Goal: Task Accomplishment & Management: Manage account settings

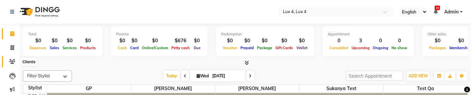
click at [14, 60] on icon at bounding box center [12, 61] width 6 height 5
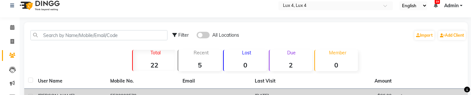
scroll to position [5, 0]
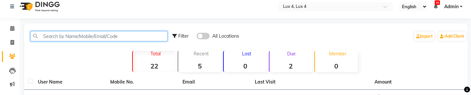
click at [60, 36] on input "text" at bounding box center [98, 36] width 137 height 10
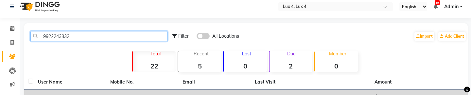
type input "9922243332"
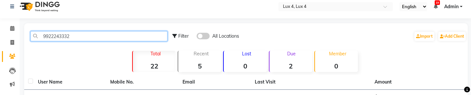
click at [70, 36] on input "9922243332" at bounding box center [98, 36] width 137 height 10
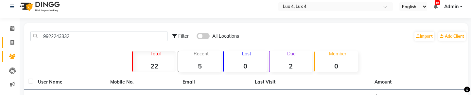
click at [12, 43] on icon at bounding box center [12, 42] width 4 height 5
select select "service"
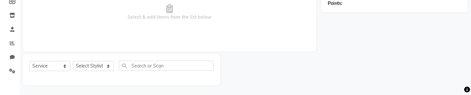
type input "0013"
select select "186"
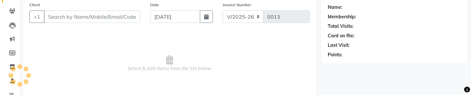
scroll to position [16, 0]
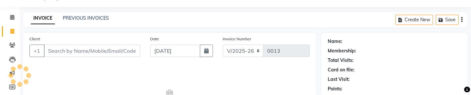
click at [84, 50] on input "Client" at bounding box center [92, 50] width 96 height 12
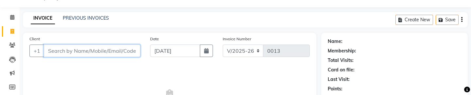
click at [73, 52] on input "Client" at bounding box center [92, 50] width 96 height 12
paste input "9922243332"
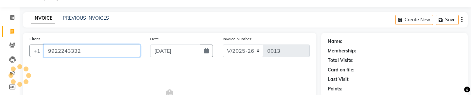
type input "9922243332"
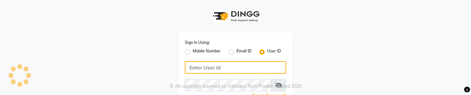
type input "luxesalon"
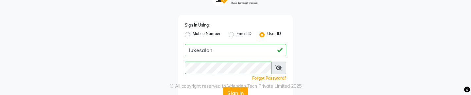
scroll to position [28, 0]
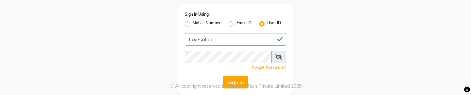
click at [234, 82] on button "Sign In" at bounding box center [235, 82] width 25 height 12
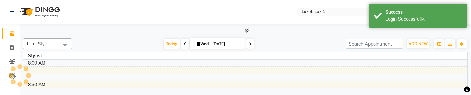
select select "en"
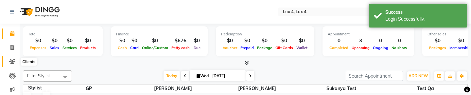
click at [10, 62] on icon at bounding box center [12, 61] width 6 height 5
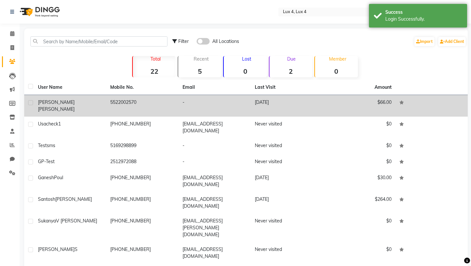
click at [156, 104] on td "5522002570" at bounding box center [142, 106] width 72 height 22
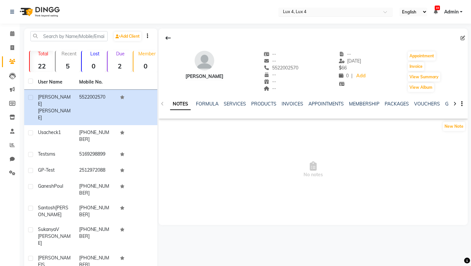
click at [310, 11] on input "text" at bounding box center [329, 12] width 95 height 7
click at [255, 17] on nav "Select Location × Lux 4, Lux 4 English ENGLISH Español العربية मराठी हिंदी ગુજર…" at bounding box center [235, 12] width 471 height 24
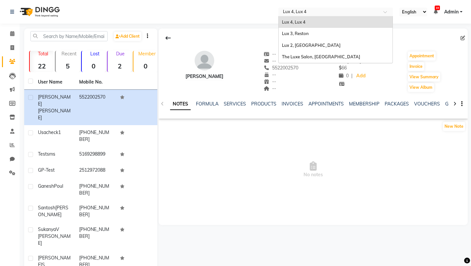
click at [295, 14] on input "text" at bounding box center [329, 12] width 95 height 7
click at [295, 33] on span "Lux 3, Reston" at bounding box center [295, 33] width 27 height 5
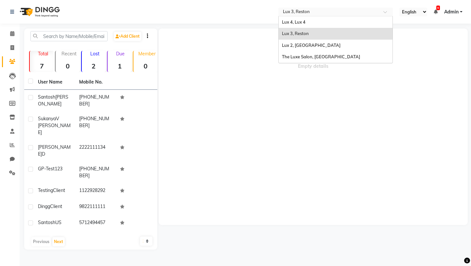
click at [295, 8] on div "Select Location × Lux 3, Reston" at bounding box center [335, 12] width 114 height 9
click at [296, 24] on span "Lux 4, Lux 4" at bounding box center [294, 21] width 24 height 5
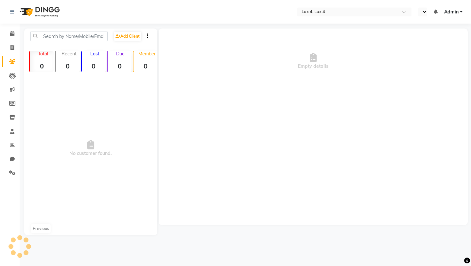
select select "en"
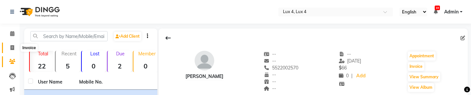
click at [15, 46] on span at bounding box center [12, 48] width 11 height 8
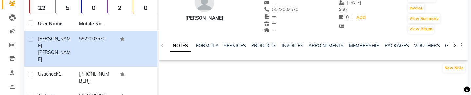
select select "service"
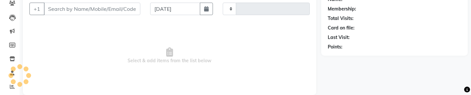
type input "0013"
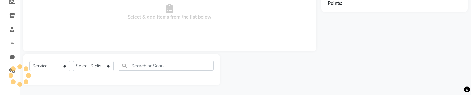
select select "186"
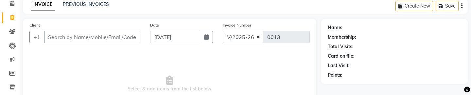
scroll to position [28, 0]
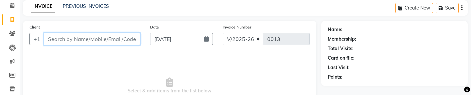
click at [113, 37] on input "Client" at bounding box center [92, 39] width 96 height 12
paste input "5522002570"
type input "5522002570"
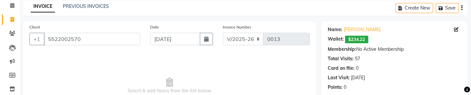
scroll to position [0, 0]
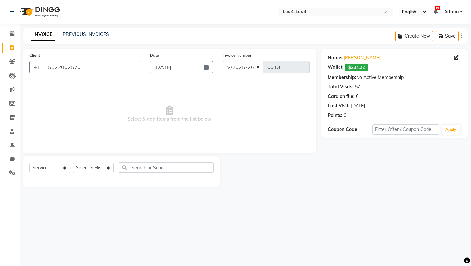
click at [454, 10] on span "Admin" at bounding box center [451, 12] width 14 height 7
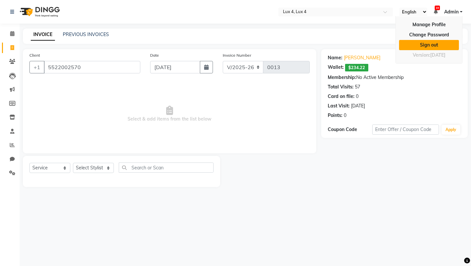
click at [434, 46] on link "Sign out" at bounding box center [429, 45] width 60 height 10
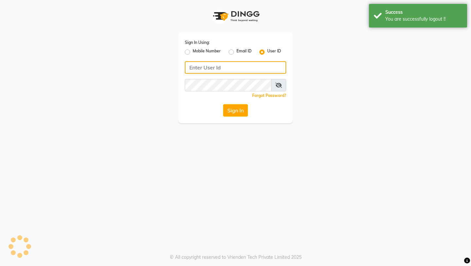
type input "luxesalon"
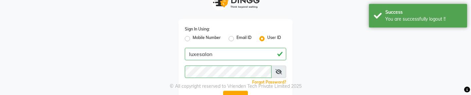
scroll to position [28, 0]
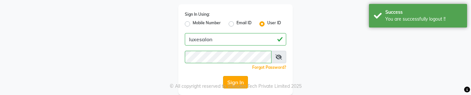
click at [238, 79] on button "Sign In" at bounding box center [235, 82] width 25 height 12
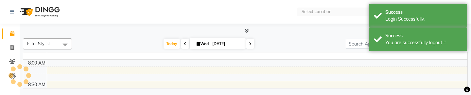
select select "en"
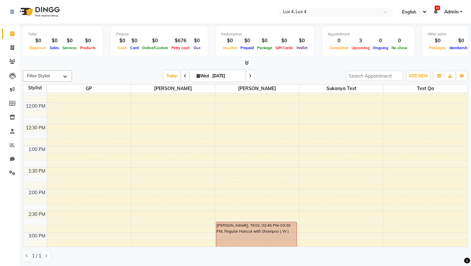
scroll to position [233, 0]
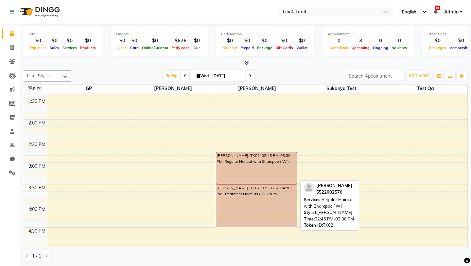
click at [251, 161] on div "Daniel Russell, TK02, 02:45 PM-03:30 PM, Regular Haircut with Shampoo ( W )" at bounding box center [256, 167] width 80 height 31
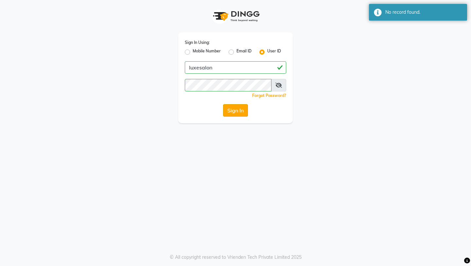
click at [237, 111] on button "Sign In" at bounding box center [235, 110] width 25 height 12
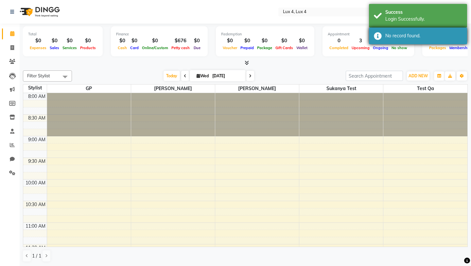
click at [413, 36] on div "No record found." at bounding box center [423, 35] width 77 height 7
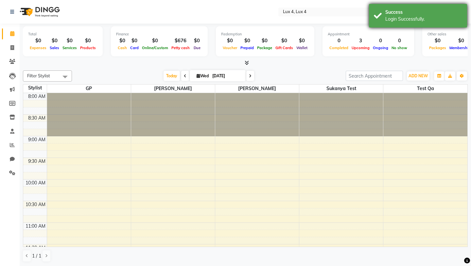
click at [413, 16] on div "Login Successfully." at bounding box center [423, 19] width 77 height 7
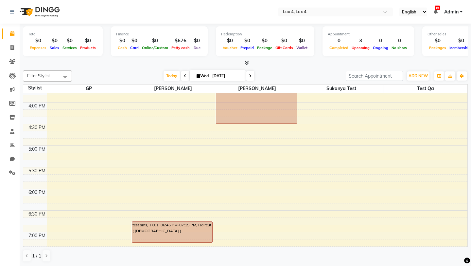
scroll to position [338, 0]
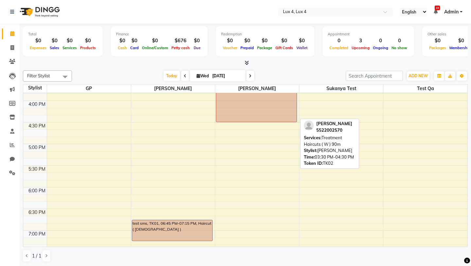
click at [249, 110] on div "Daniel Russell, TK02, 03:30 PM-04:30 PM, Treatment Haircuts ( W ) 90m" at bounding box center [256, 100] width 80 height 42
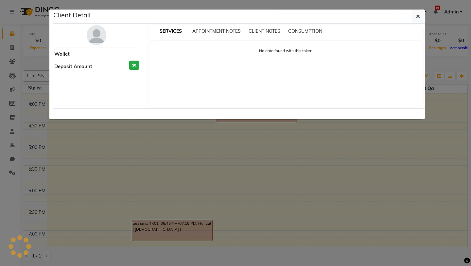
select select "7"
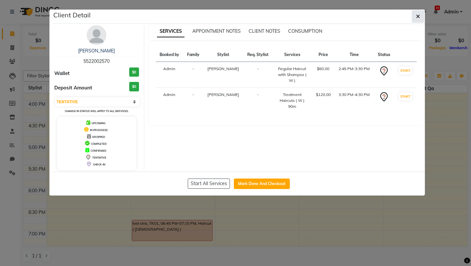
click at [418, 16] on icon "button" at bounding box center [418, 16] width 4 height 5
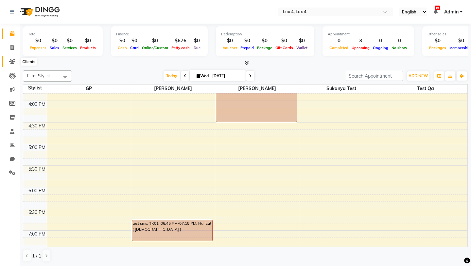
click at [11, 60] on icon at bounding box center [12, 61] width 6 height 5
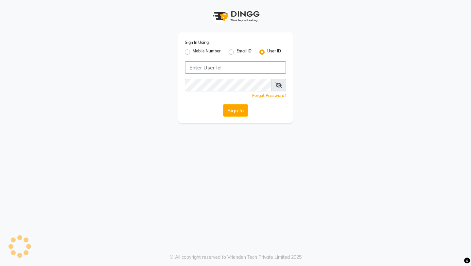
type input "luxesalon"
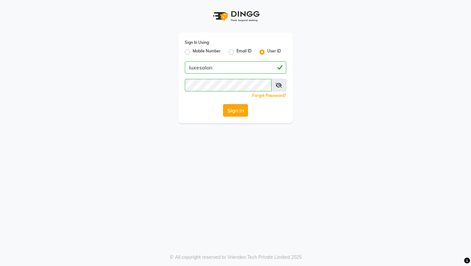
click at [232, 109] on button "Sign In" at bounding box center [235, 110] width 25 height 12
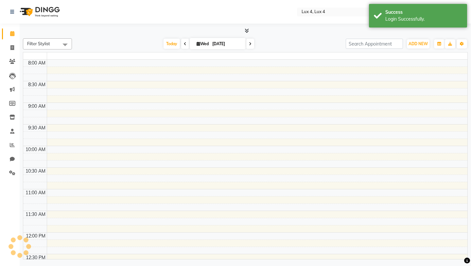
select select "en"
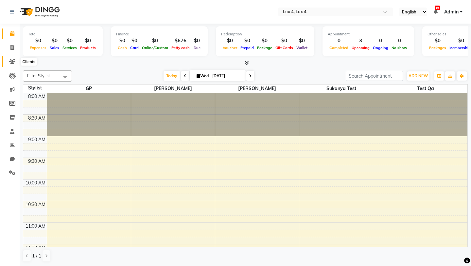
click at [10, 63] on icon at bounding box center [12, 61] width 6 height 5
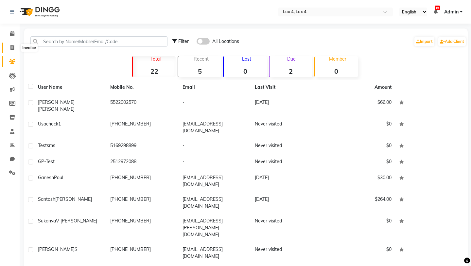
click at [10, 46] on span at bounding box center [12, 48] width 11 height 8
select select "service"
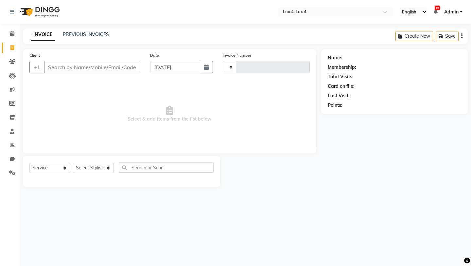
type input "0013"
select select "186"
click at [11, 63] on icon at bounding box center [12, 61] width 6 height 5
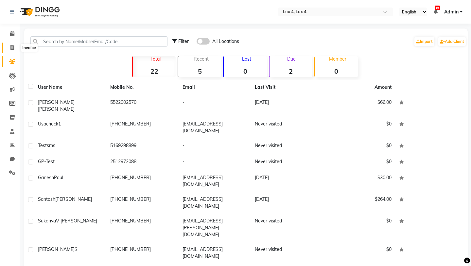
click at [12, 49] on icon at bounding box center [12, 47] width 4 height 5
select select "186"
select select "service"
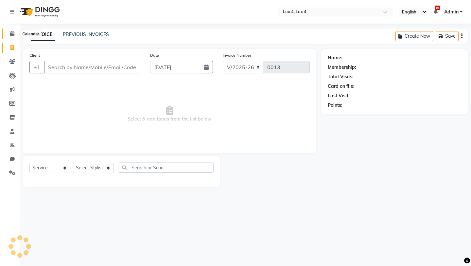
click at [11, 35] on icon at bounding box center [12, 33] width 4 height 5
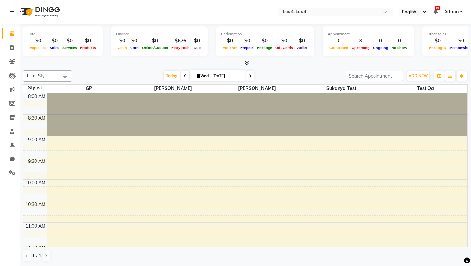
scroll to position [395, 0]
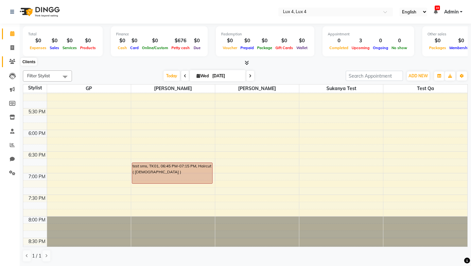
click at [12, 61] on icon at bounding box center [12, 61] width 6 height 5
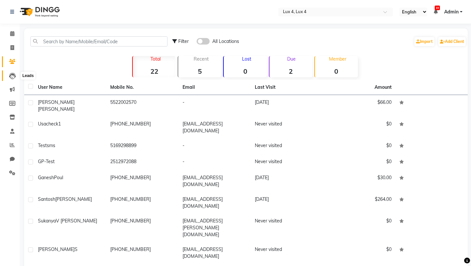
click at [12, 76] on icon at bounding box center [12, 76] width 7 height 7
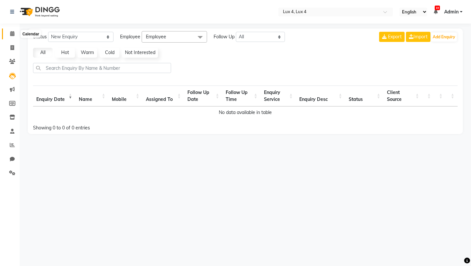
click at [11, 36] on span at bounding box center [12, 34] width 11 height 8
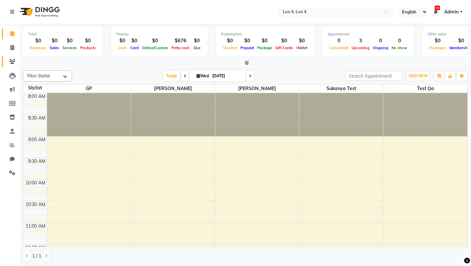
click at [7, 57] on link "Clients" at bounding box center [10, 61] width 16 height 11
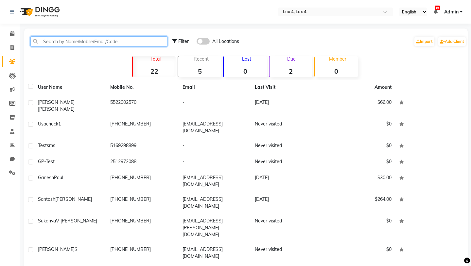
click at [96, 38] on input "text" at bounding box center [98, 41] width 137 height 10
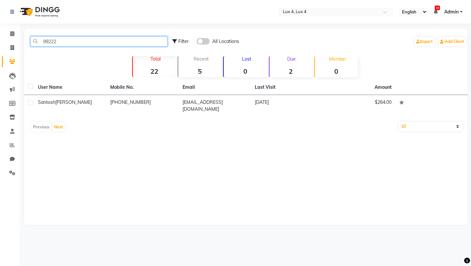
click at [119, 43] on input "99222" at bounding box center [98, 41] width 137 height 10
paste input "1992224333"
type input "19922243332"
click at [12, 47] on icon at bounding box center [12, 47] width 4 height 5
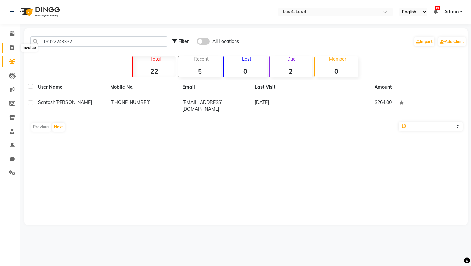
select select "service"
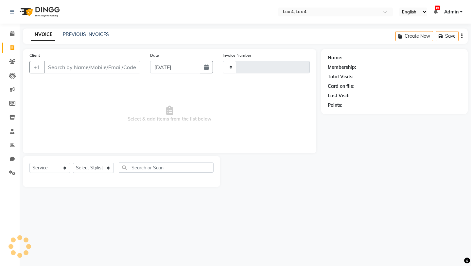
type input "0013"
select select "186"
type input "19922243332"
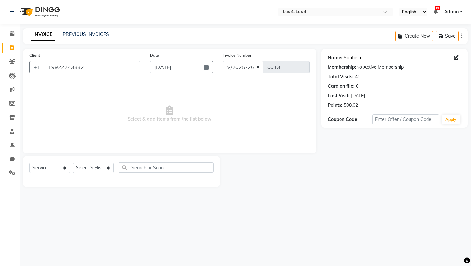
click at [351, 57] on link "Santosh" at bounding box center [352, 57] width 17 height 7
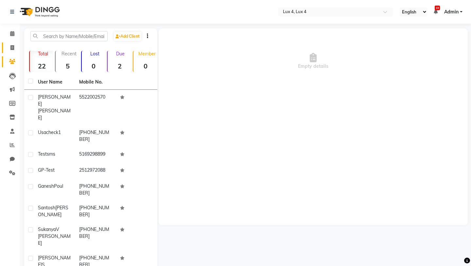
click at [12, 43] on link "Invoice" at bounding box center [10, 48] width 16 height 11
select select "186"
select select "service"
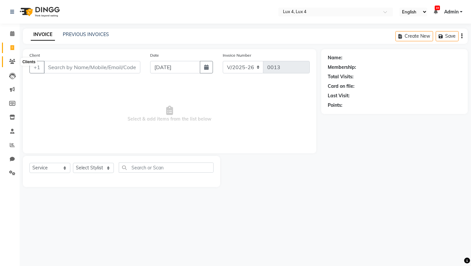
click at [12, 61] on icon at bounding box center [12, 61] width 6 height 5
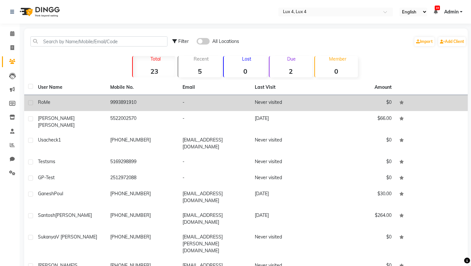
click at [143, 104] on td "9993891910" at bounding box center [142, 103] width 72 height 16
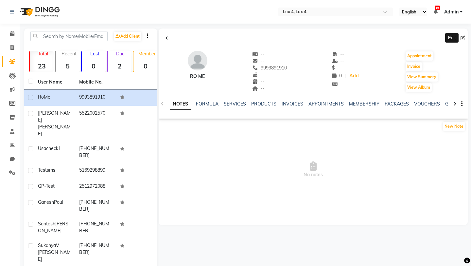
click at [464, 37] on icon at bounding box center [462, 38] width 5 height 5
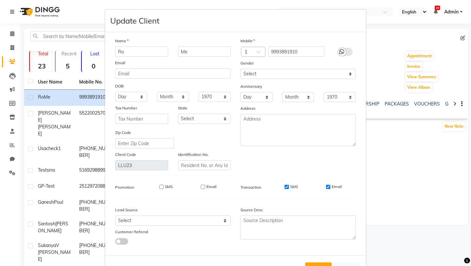
scroll to position [25, 0]
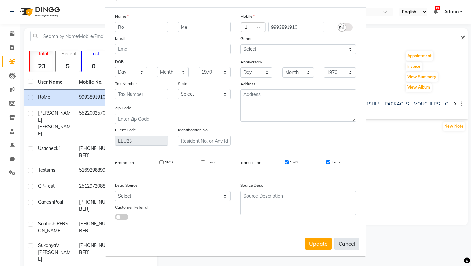
click at [346, 245] on button "Cancel" at bounding box center [346, 243] width 25 height 12
select select
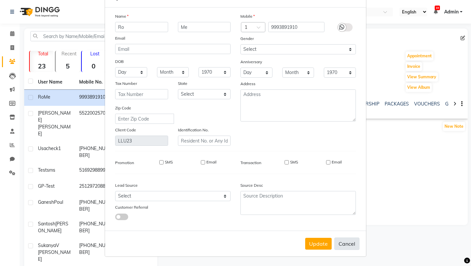
select select
checkbox input "false"
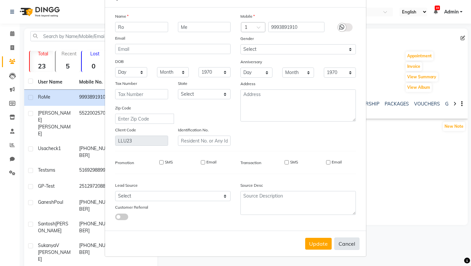
checkbox input "false"
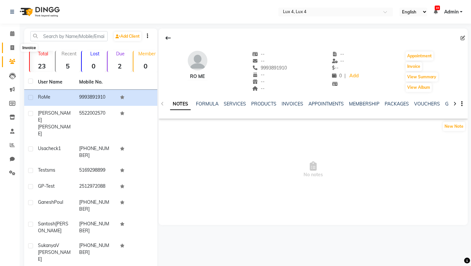
click at [12, 46] on icon at bounding box center [12, 47] width 4 height 5
select select "186"
select select "service"
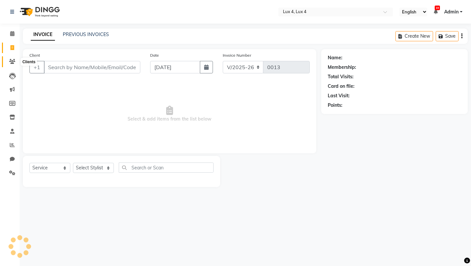
click at [12, 63] on icon at bounding box center [12, 61] width 6 height 5
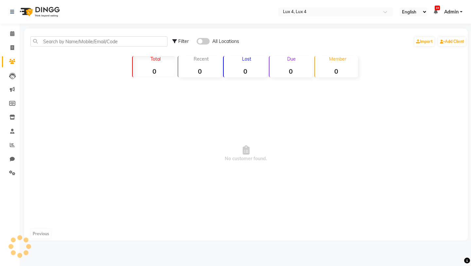
scroll to position [18, 0]
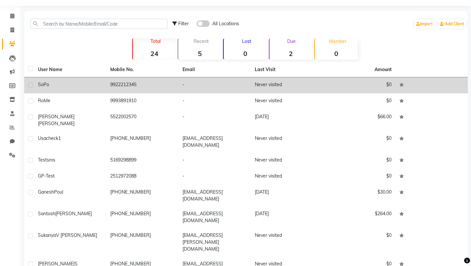
click at [86, 85] on div "So Po" at bounding box center [70, 84] width 64 height 7
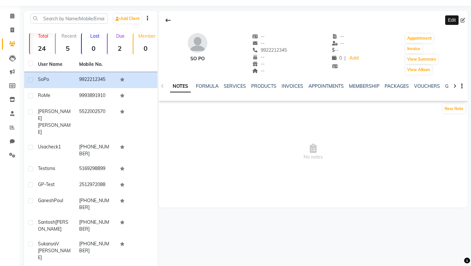
click at [462, 18] on icon at bounding box center [462, 20] width 5 height 5
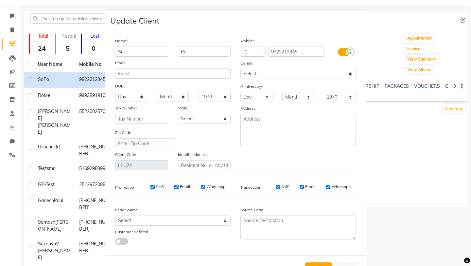
scroll to position [25, 0]
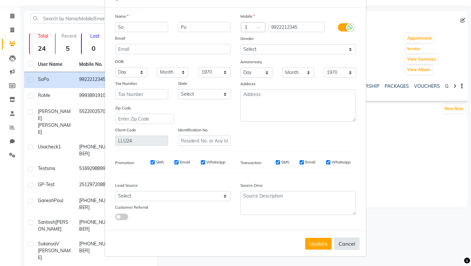
click at [347, 245] on button "Cancel" at bounding box center [346, 243] width 25 height 12
select select
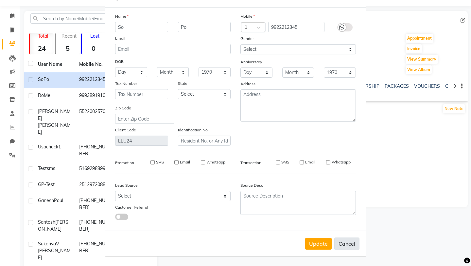
select select
checkbox input "false"
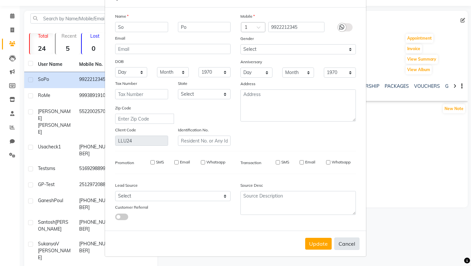
checkbox input "false"
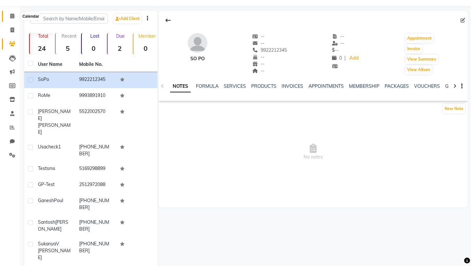
click at [15, 15] on span at bounding box center [12, 16] width 11 height 8
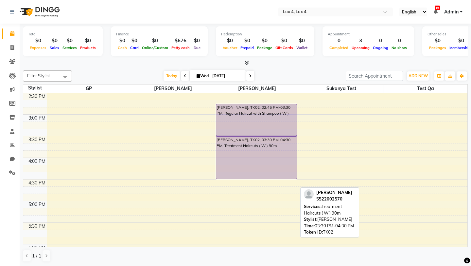
scroll to position [283, 0]
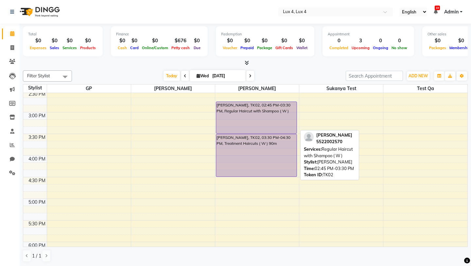
click at [242, 125] on div "Daniel Russell, TK02, 02:45 PM-03:30 PM, Regular Haircut with Shampoo ( W )" at bounding box center [256, 117] width 80 height 31
select select "8"
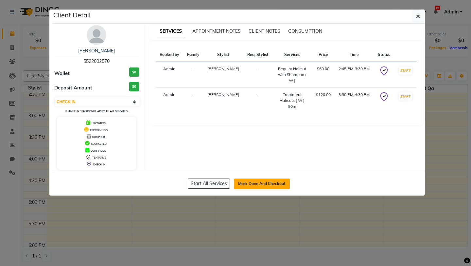
click at [261, 184] on button "Mark Done And Checkout" at bounding box center [262, 183] width 56 height 10
select select "service"
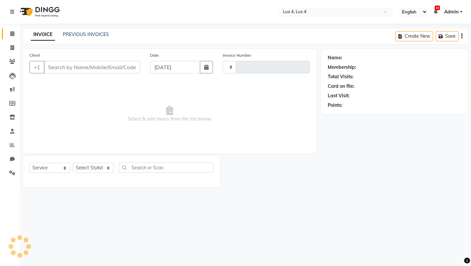
type input "0013"
select select "186"
type input "5522002570"
select select "3123"
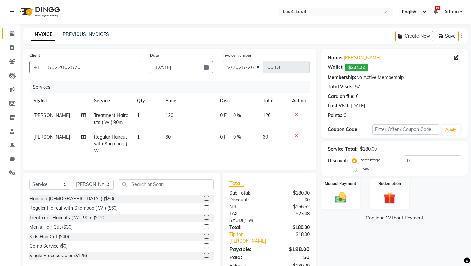
scroll to position [13, 0]
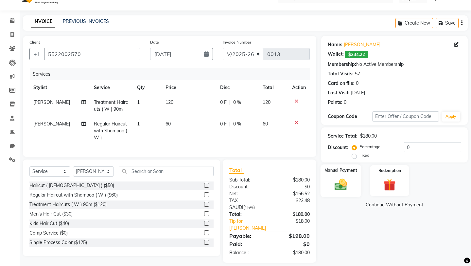
click at [353, 176] on div "Manual Payment" at bounding box center [340, 180] width 41 height 32
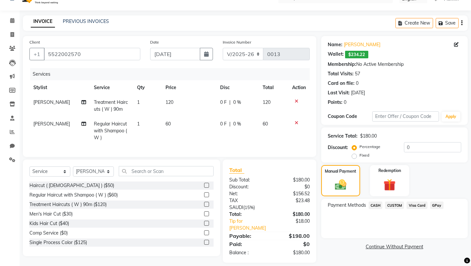
click at [375, 201] on span "CASH" at bounding box center [376, 205] width 14 height 8
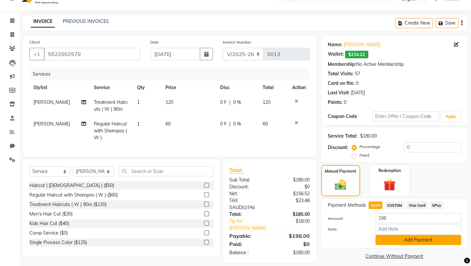
click at [410, 234] on button "Add Payment" at bounding box center [418, 239] width 86 height 10
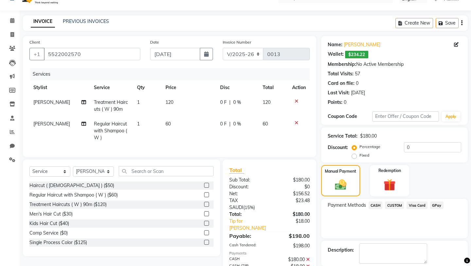
scroll to position [43, 0]
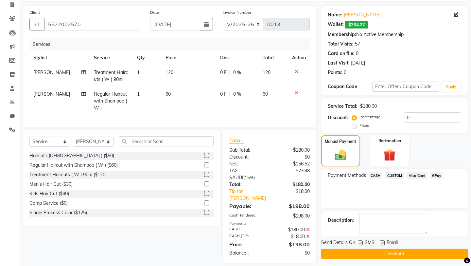
click at [400, 248] on button "Checkout" at bounding box center [394, 253] width 147 height 10
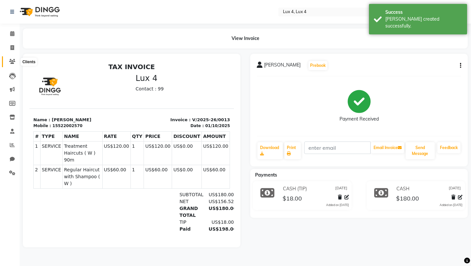
click at [9, 61] on icon at bounding box center [12, 61] width 6 height 5
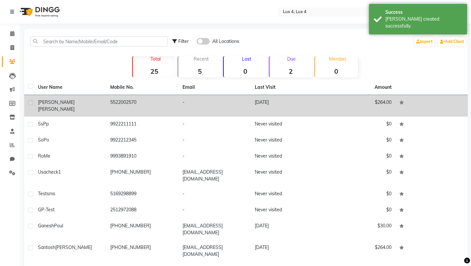
click at [78, 97] on td "Daniel Russell" at bounding box center [70, 106] width 72 height 22
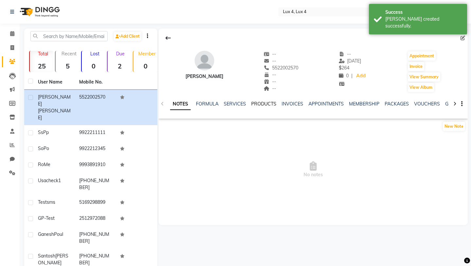
click at [256, 106] on link "PRODUCTS" at bounding box center [263, 104] width 25 height 6
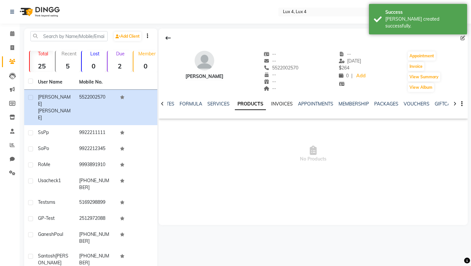
click at [283, 104] on link "INVOICES" at bounding box center [282, 104] width 22 height 6
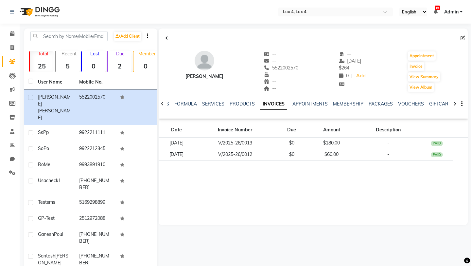
click at [189, 194] on div "Daniel Russell -- -- 5522002570 -- -- -- -- 10-01-2025 $ 264 0 | Add Appointmen…" at bounding box center [313, 126] width 309 height 196
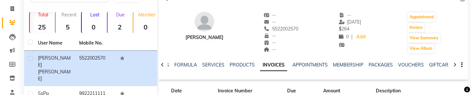
scroll to position [58, 0]
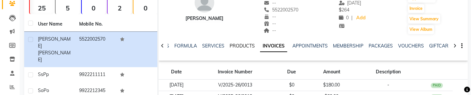
click at [238, 44] on link "PRODUCTS" at bounding box center [242, 46] width 25 height 6
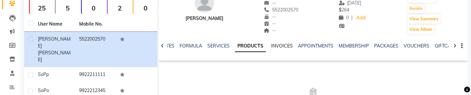
click at [284, 46] on link "INVOICES" at bounding box center [282, 46] width 22 height 6
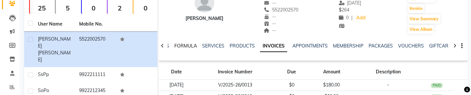
click at [186, 46] on link "FORMULA" at bounding box center [185, 46] width 23 height 6
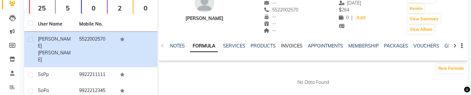
click at [288, 44] on link "INVOICES" at bounding box center [292, 46] width 22 height 6
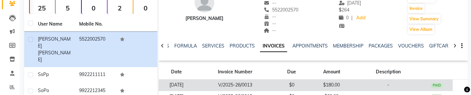
click at [299, 86] on td "$0" at bounding box center [292, 84] width 32 height 11
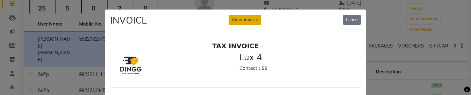
click at [248, 23] on button "View Invoice" at bounding box center [245, 20] width 33 height 10
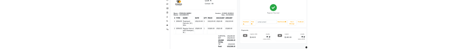
scroll to position [96, 0]
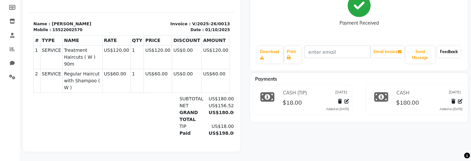
click at [450, 51] on link "Feedback" at bounding box center [448, 51] width 23 height 11
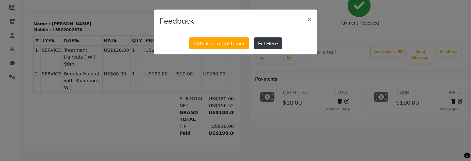
click at [267, 44] on button "Fill Here" at bounding box center [268, 43] width 28 height 12
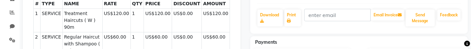
scroll to position [132, 0]
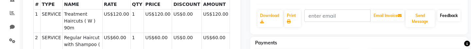
click at [453, 14] on link "Feedback" at bounding box center [448, 15] width 23 height 11
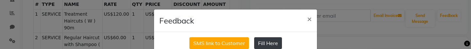
click at [269, 43] on button "Fill Here" at bounding box center [268, 43] width 28 height 12
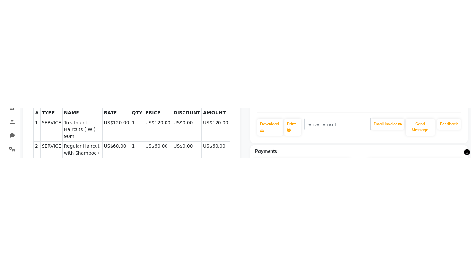
scroll to position [0, 0]
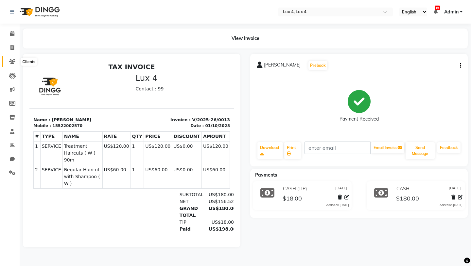
click at [13, 62] on icon at bounding box center [12, 61] width 6 height 5
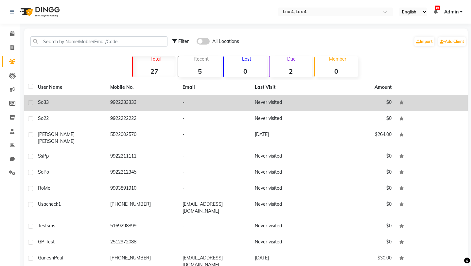
click at [111, 100] on td "9922233333" at bounding box center [142, 103] width 72 height 16
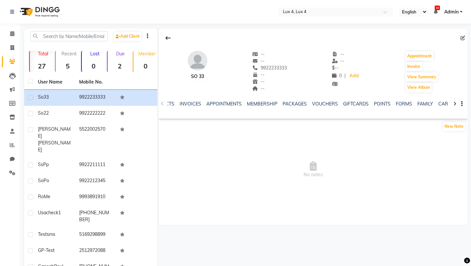
scroll to position [0, 133]
click at [371, 107] on div "FORMS" at bounding box center [372, 103] width 16 height 7
click at [372, 104] on link "FORMS" at bounding box center [372, 104] width 16 height 6
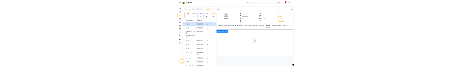
scroll to position [0, 78]
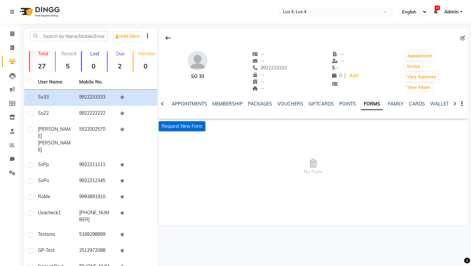
click at [188, 123] on button "Request New Form" at bounding box center [182, 126] width 47 height 10
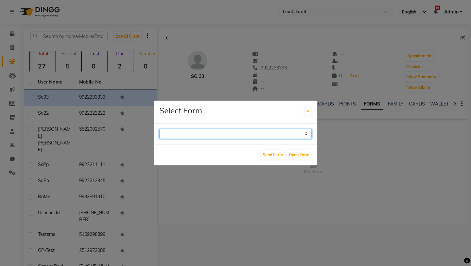
click at [196, 132] on select "Radiesse® Informed Consent" at bounding box center [235, 134] width 152 height 10
select select "13"
click at [159, 129] on select "Radiesse® Informed Consent" at bounding box center [235, 134] width 152 height 10
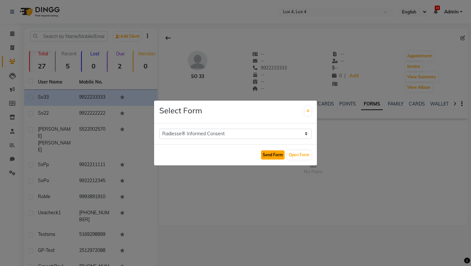
click at [274, 156] on button "Send Form" at bounding box center [273, 154] width 24 height 9
select select
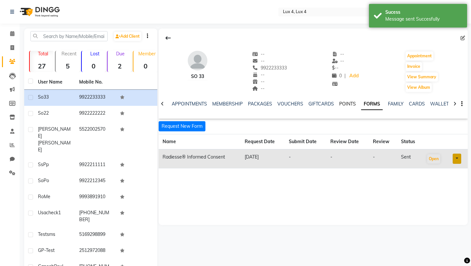
click at [339, 103] on link "POINTS" at bounding box center [347, 104] width 17 height 6
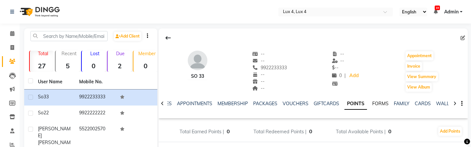
click at [372, 103] on link "FORMS" at bounding box center [380, 104] width 16 height 6
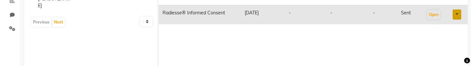
scroll to position [134, 0]
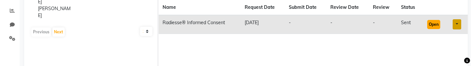
click at [436, 24] on button "Open" at bounding box center [433, 24] width 13 height 9
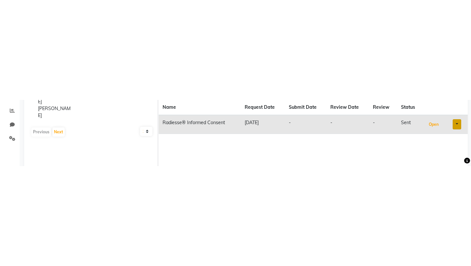
scroll to position [24, 0]
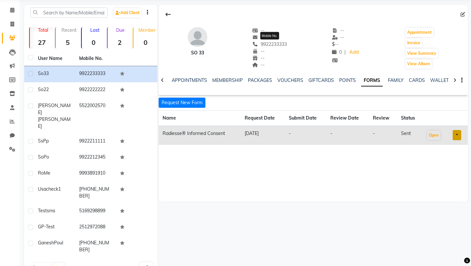
click at [280, 44] on span "9922233333" at bounding box center [269, 44] width 35 height 6
click at [416, 32] on button "Appointment" at bounding box center [420, 32] width 28 height 9
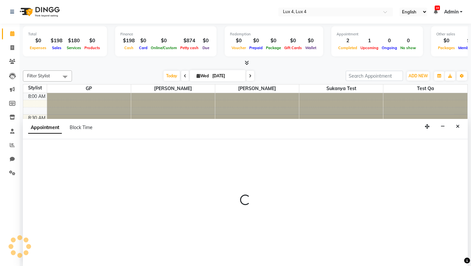
scroll to position [0, 0]
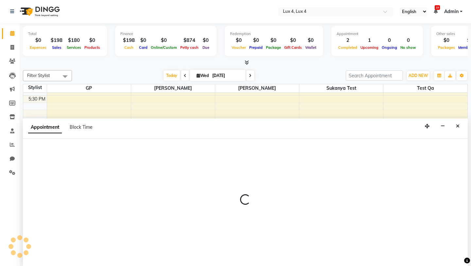
select select "540"
select select "tentative"
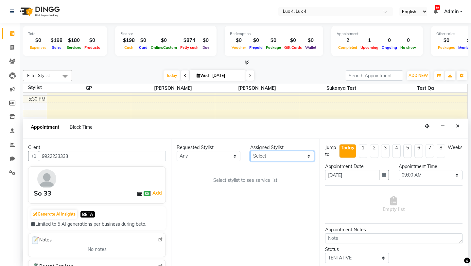
click at [289, 156] on select "Select GP Jassi Jose Sukanya Test Test qa" at bounding box center [282, 156] width 64 height 10
select select "3122"
click at [250, 151] on select "Select GP Jassi Jose Sukanya Test Test qa" at bounding box center [282, 156] width 64 height 10
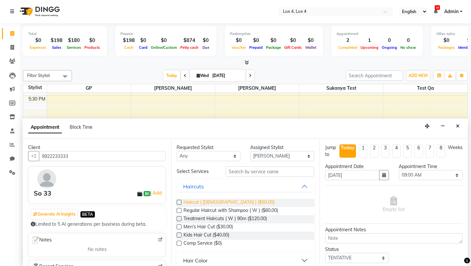
click at [226, 203] on span "Haircut ( Male ) ($50.00)" at bounding box center [228, 203] width 91 height 8
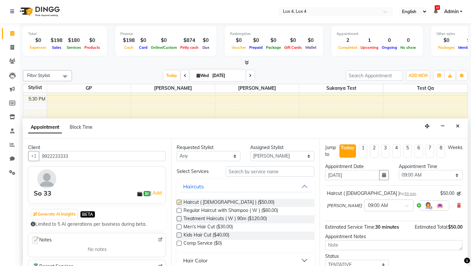
checkbox input "false"
click at [421, 176] on select "Select 09:00 AM 09:15 AM 09:30 AM 09:45 AM 10:00 AM 10:15 AM 10:30 AM 10:45 AM …" at bounding box center [431, 175] width 64 height 10
select select "615"
click at [399, 170] on select "Select 09:00 AM 09:15 AM 09:30 AM 09:45 AM 10:00 AM 10:15 AM 10:30 AM 10:45 AM …" at bounding box center [431, 175] width 64 height 10
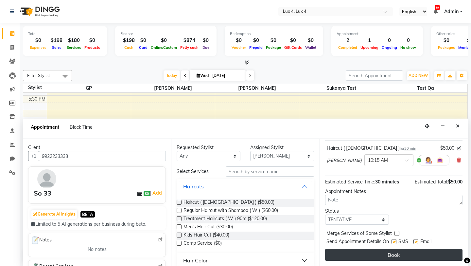
click at [392, 251] on button "Book" at bounding box center [393, 255] width 137 height 12
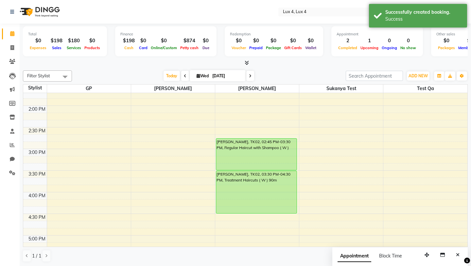
scroll to position [0, 0]
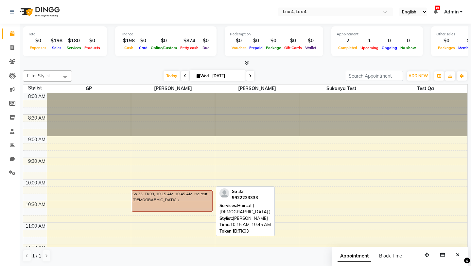
click at [194, 200] on div "So 33, TK03, 10:15 AM-10:45 AM, Haircut ( Male )" at bounding box center [172, 200] width 80 height 21
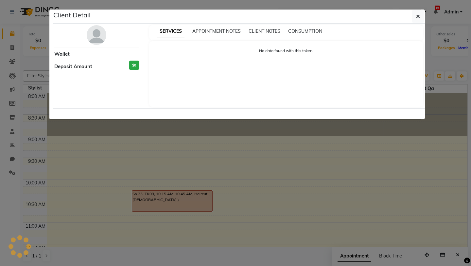
select select "7"
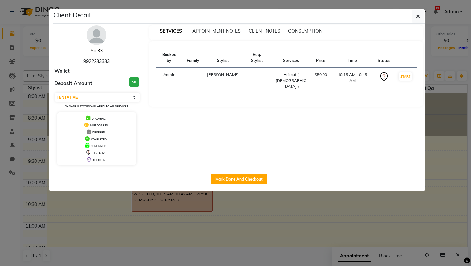
click at [94, 50] on link "So 33" at bounding box center [97, 51] width 12 height 6
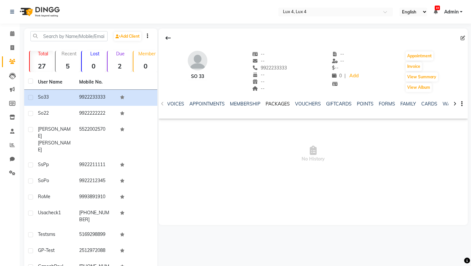
scroll to position [0, 133]
click at [369, 102] on link "FORMS" at bounding box center [372, 104] width 16 height 6
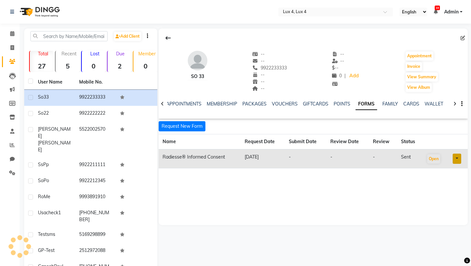
scroll to position [0, 78]
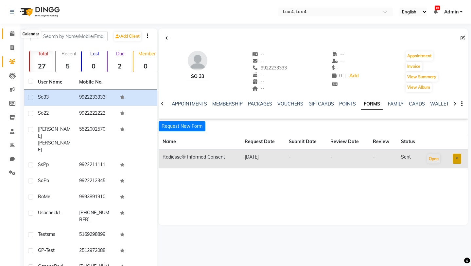
click at [12, 35] on icon at bounding box center [12, 33] width 4 height 5
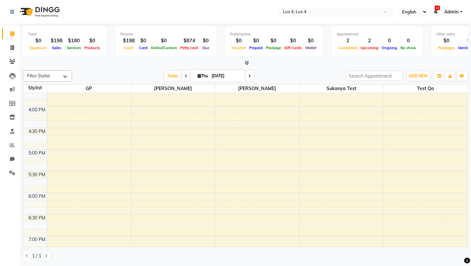
scroll to position [407, 0]
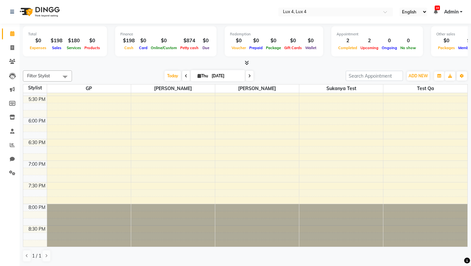
click at [187, 75] on span at bounding box center [186, 76] width 8 height 10
type input "10-01-2025"
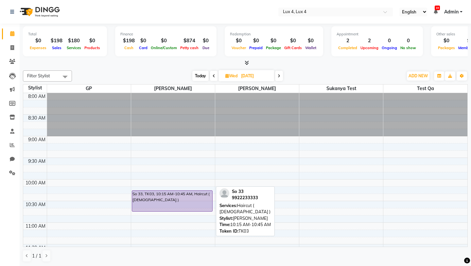
click at [195, 206] on div "So 33, TK03, 10:15 AM-10:45 AM, Haircut ( Male )" at bounding box center [172, 200] width 80 height 21
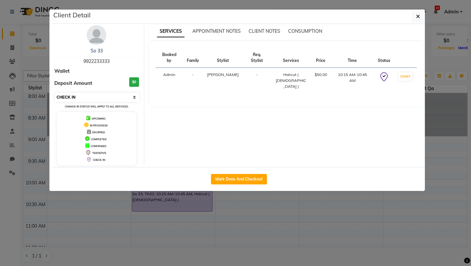
click at [112, 98] on select "Select IN SERVICE CONFIRMED TENTATIVE CHECK IN MARK DONE DROPPED UPCOMING" at bounding box center [97, 97] width 85 height 9
select select "7"
click at [55, 93] on select "Select IN SERVICE CONFIRMED TENTATIVE CHECK IN MARK DONE DROPPED UPCOMING" at bounding box center [97, 97] width 85 height 9
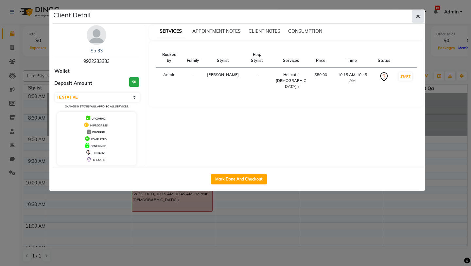
click at [419, 17] on icon "button" at bounding box center [418, 16] width 4 height 5
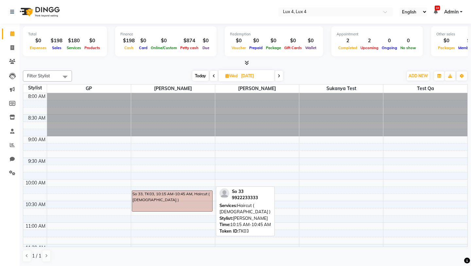
click at [170, 197] on div "So 33, TK03, 10:15 AM-10:45 AM, Haircut ( Male )" at bounding box center [172, 200] width 80 height 21
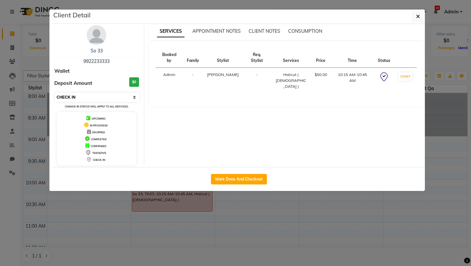
click at [103, 98] on select "Select IN SERVICE CONFIRMED TENTATIVE CHECK IN MARK DONE DROPPED UPCOMING" at bounding box center [97, 97] width 85 height 9
select select "7"
click at [55, 93] on select "Select IN SERVICE CONFIRMED TENTATIVE CHECK IN MARK DONE DROPPED UPCOMING" at bounding box center [97, 97] width 85 height 9
click at [418, 14] on icon "button" at bounding box center [418, 16] width 4 height 5
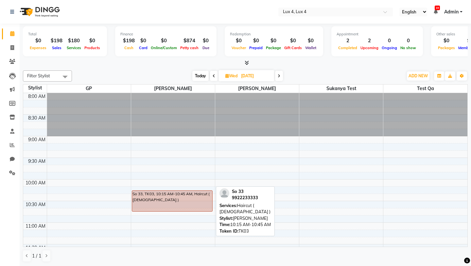
click at [153, 199] on div "So 33, TK03, 10:15 AM-10:45 AM, Haircut ( Male )" at bounding box center [172, 200] width 80 height 21
select select "7"
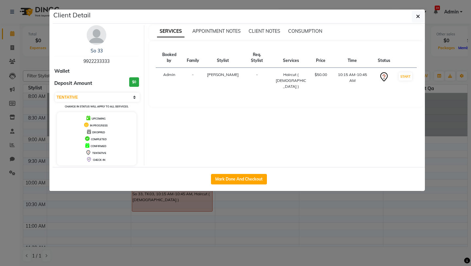
click at [97, 63] on span "9922233333" at bounding box center [96, 61] width 26 height 6
click at [97, 50] on link "So 33" at bounding box center [97, 51] width 12 height 6
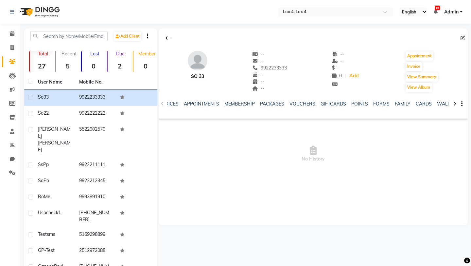
scroll to position [0, 133]
click at [375, 103] on link "FORMS" at bounding box center [372, 104] width 16 height 6
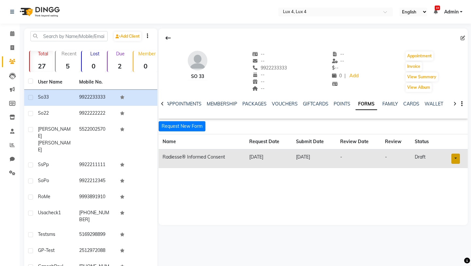
scroll to position [0, 78]
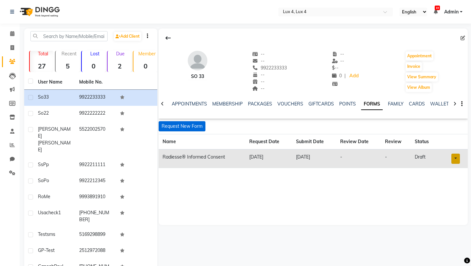
click at [194, 123] on button "Request New Form" at bounding box center [182, 126] width 47 height 10
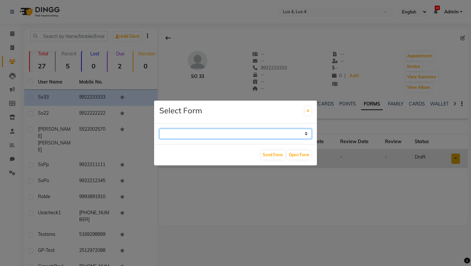
click at [200, 135] on select "Radiesse® Informed Consent" at bounding box center [235, 134] width 152 height 10
select select "13"
click at [159, 129] on select "Radiesse® Informed Consent" at bounding box center [235, 134] width 152 height 10
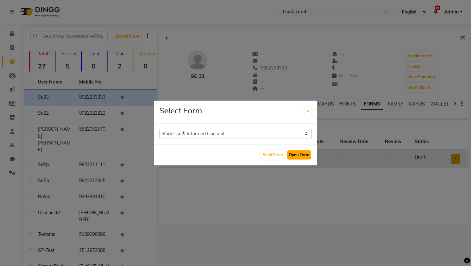
click at [298, 154] on button "Open Form" at bounding box center [299, 154] width 24 height 9
